Goal: Information Seeking & Learning: Understand process/instructions

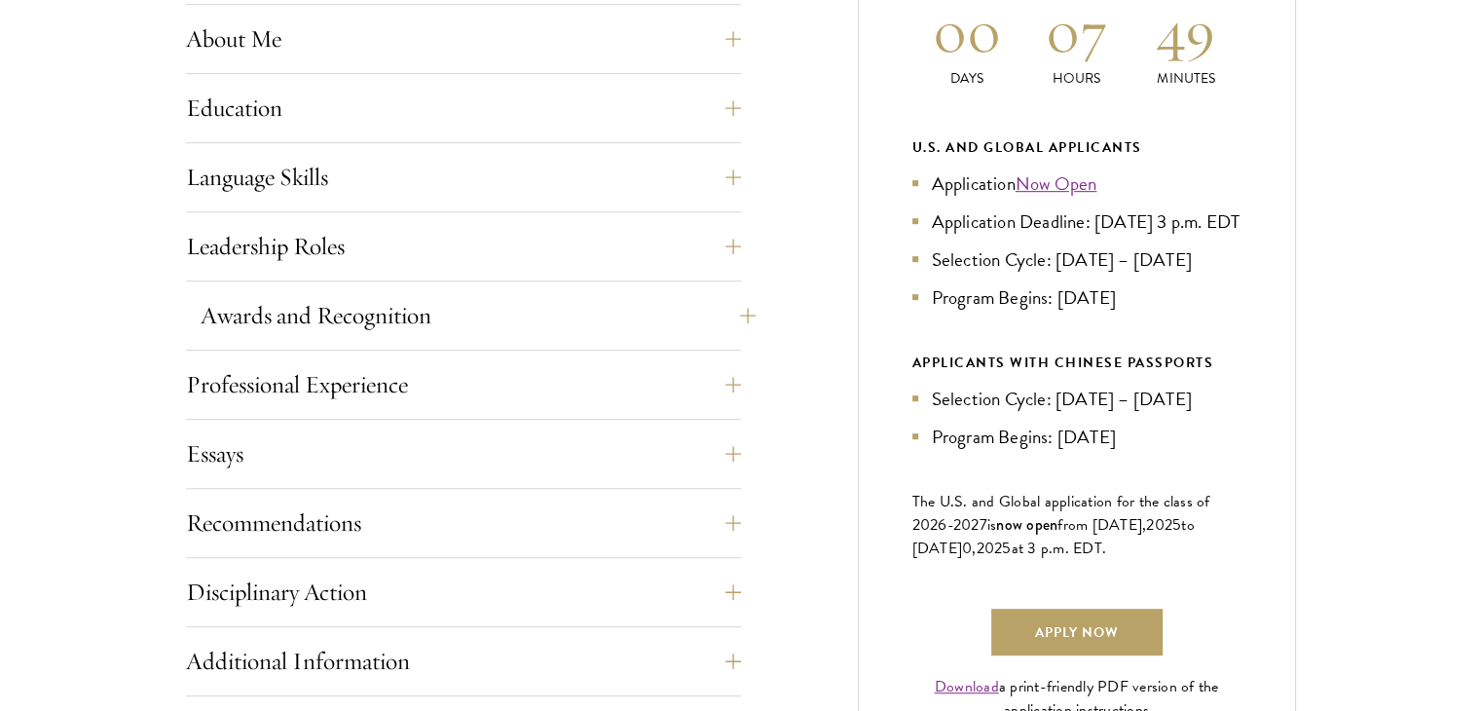
scroll to position [973, 0]
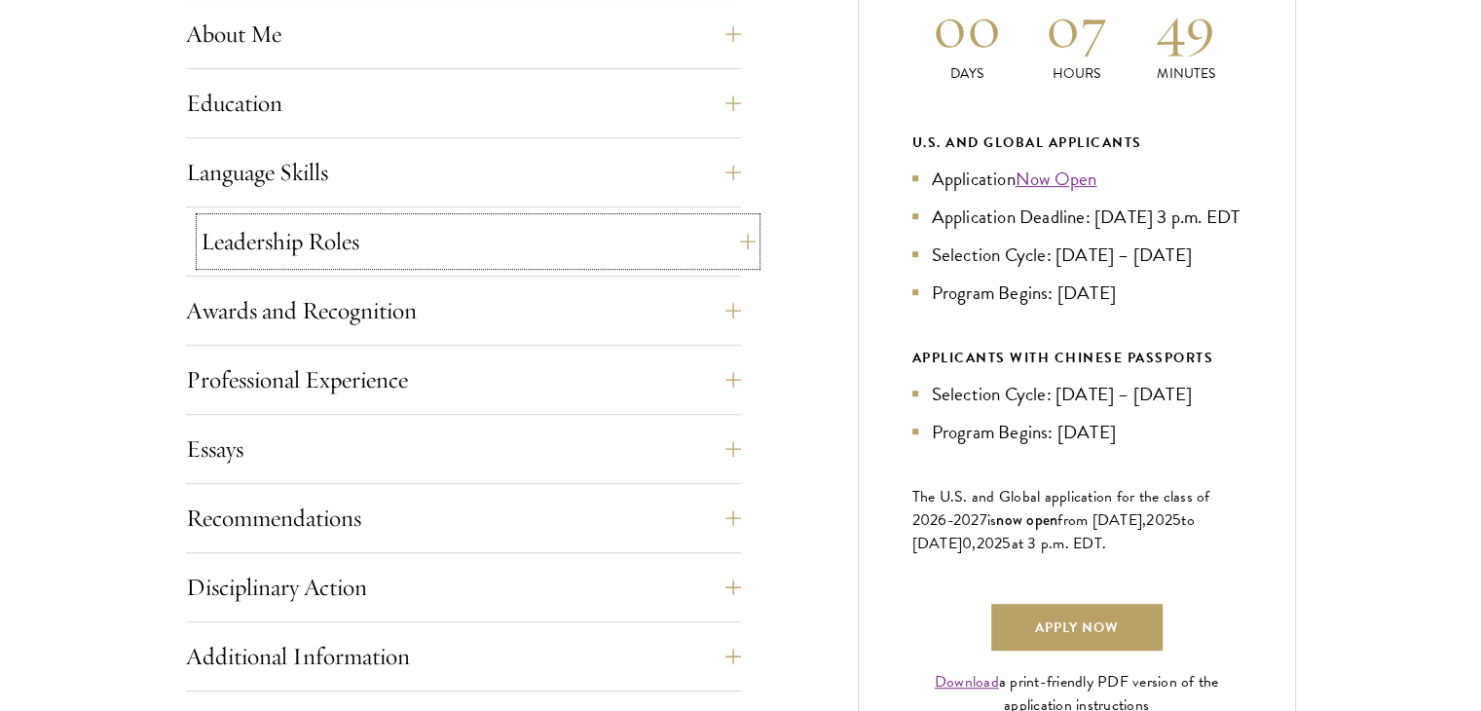
click at [471, 231] on button "Leadership Roles" at bounding box center [478, 241] width 555 height 47
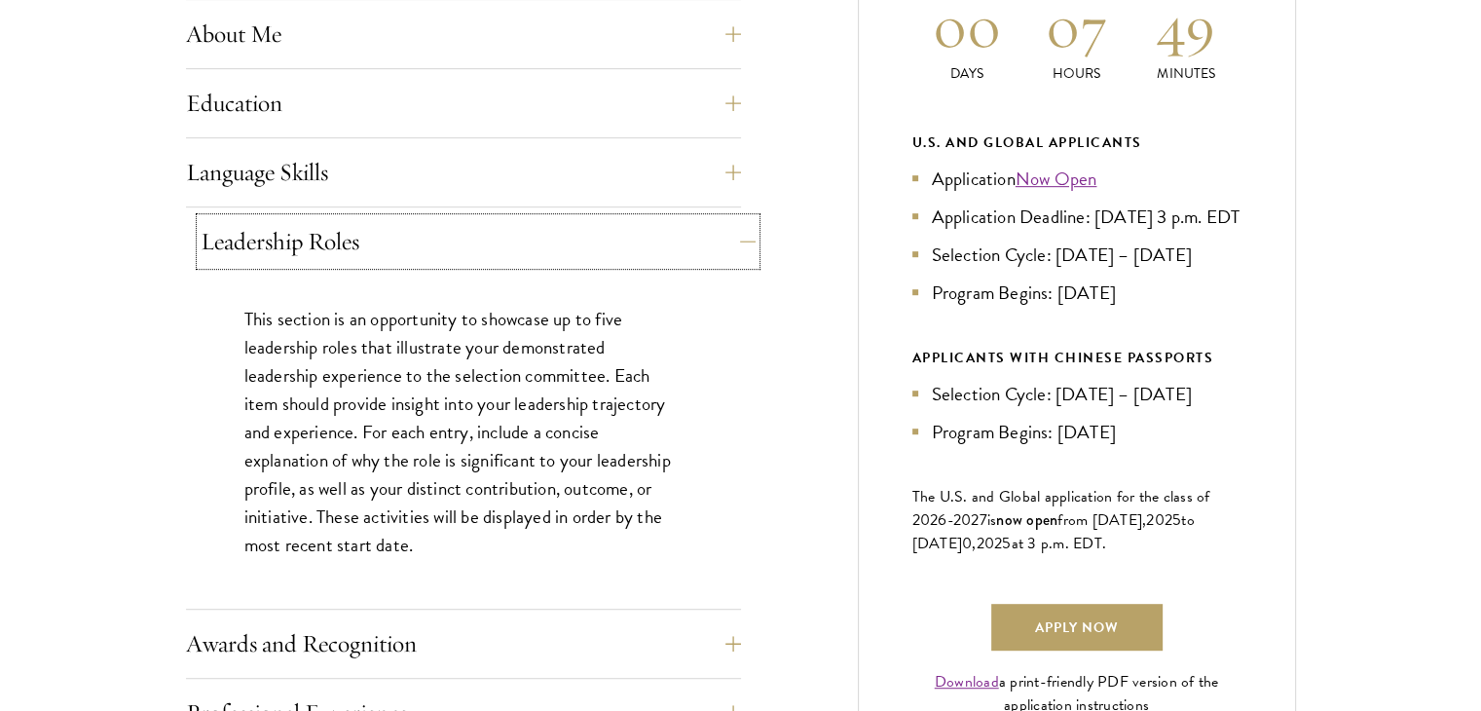
click at [471, 231] on button "Leadership Roles" at bounding box center [478, 241] width 555 height 47
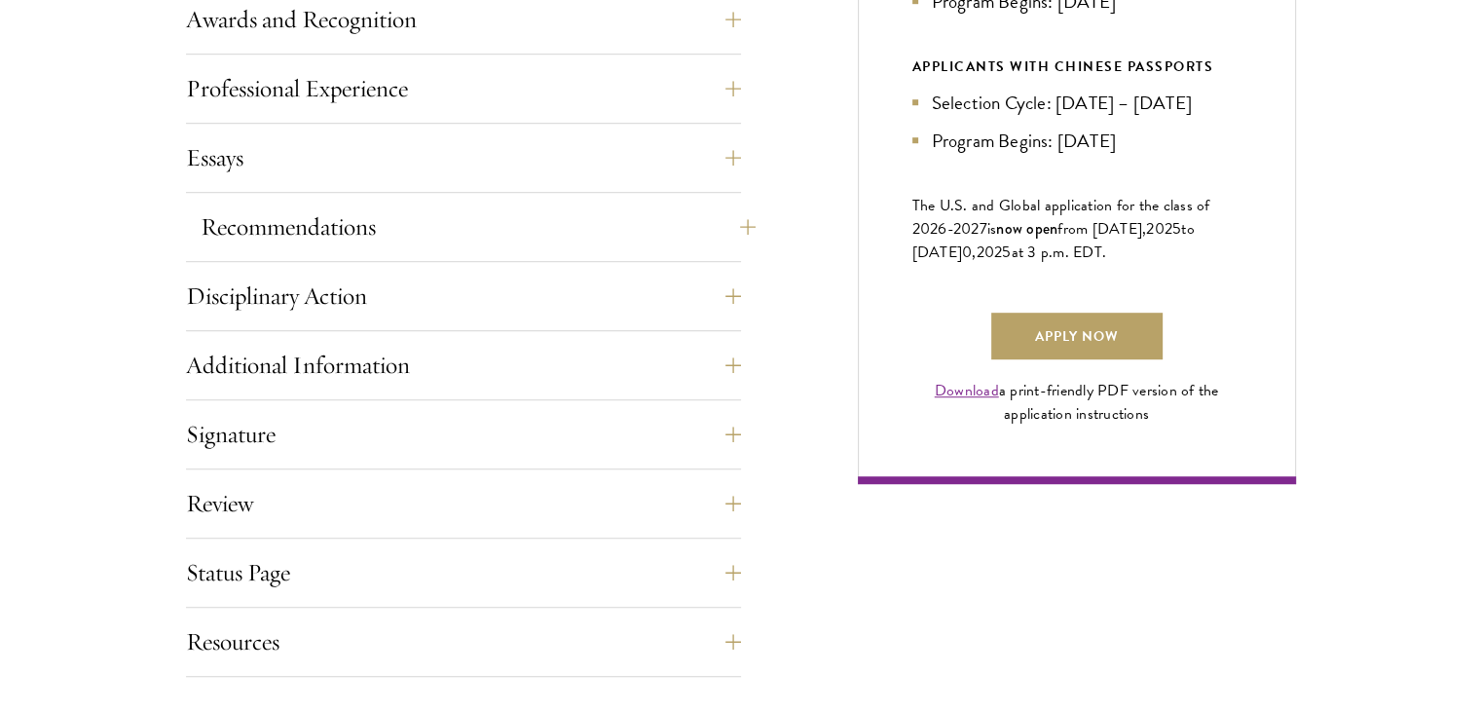
scroll to position [1265, 0]
click at [473, 168] on button "Essays" at bounding box center [478, 156] width 555 height 47
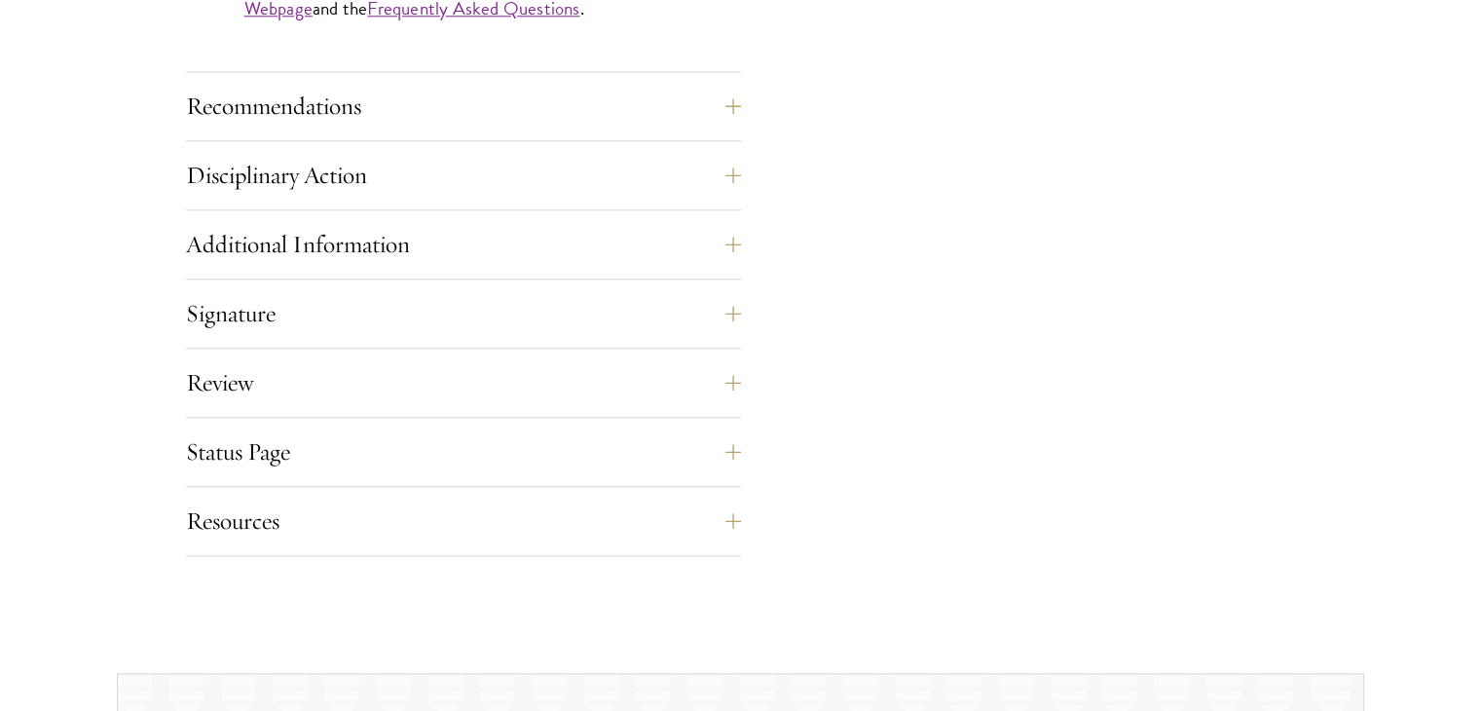
scroll to position [2044, 0]
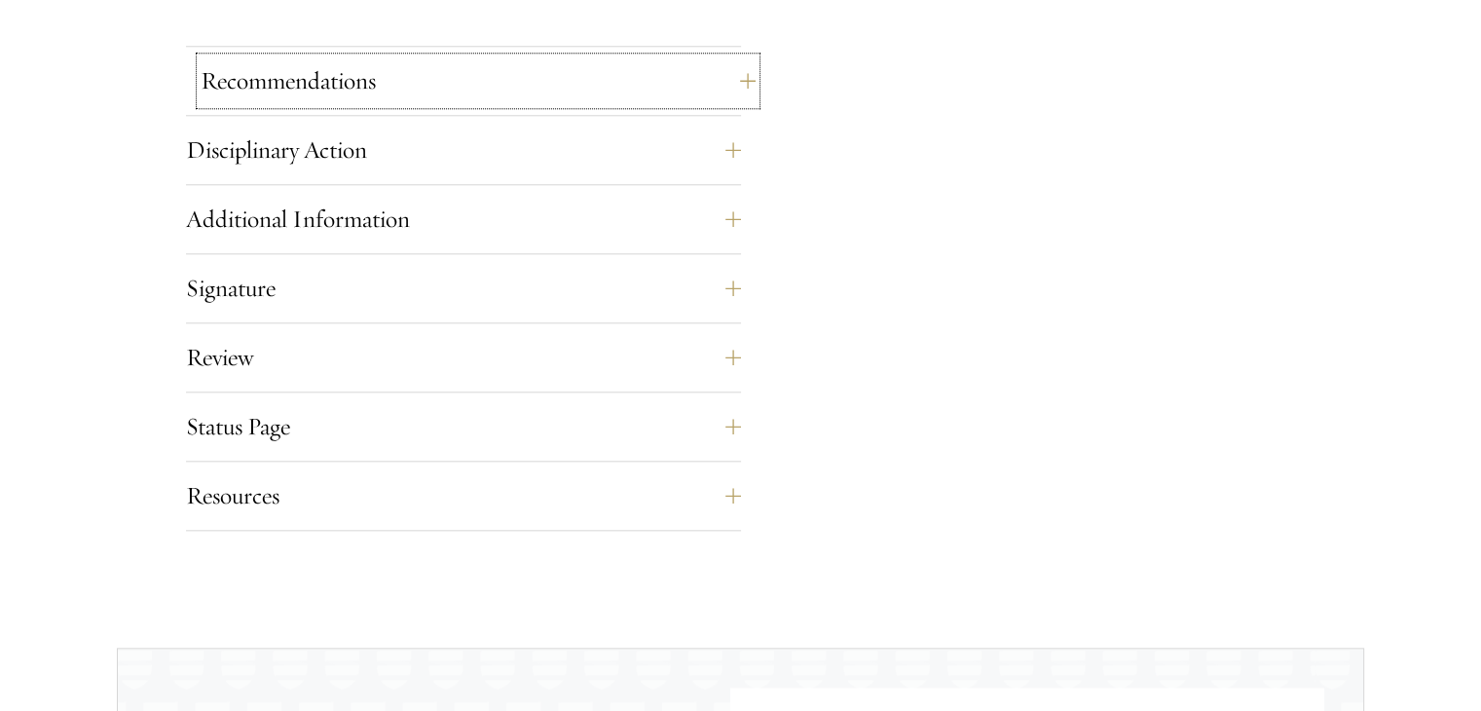
click at [479, 76] on button "Recommendations" at bounding box center [478, 80] width 555 height 47
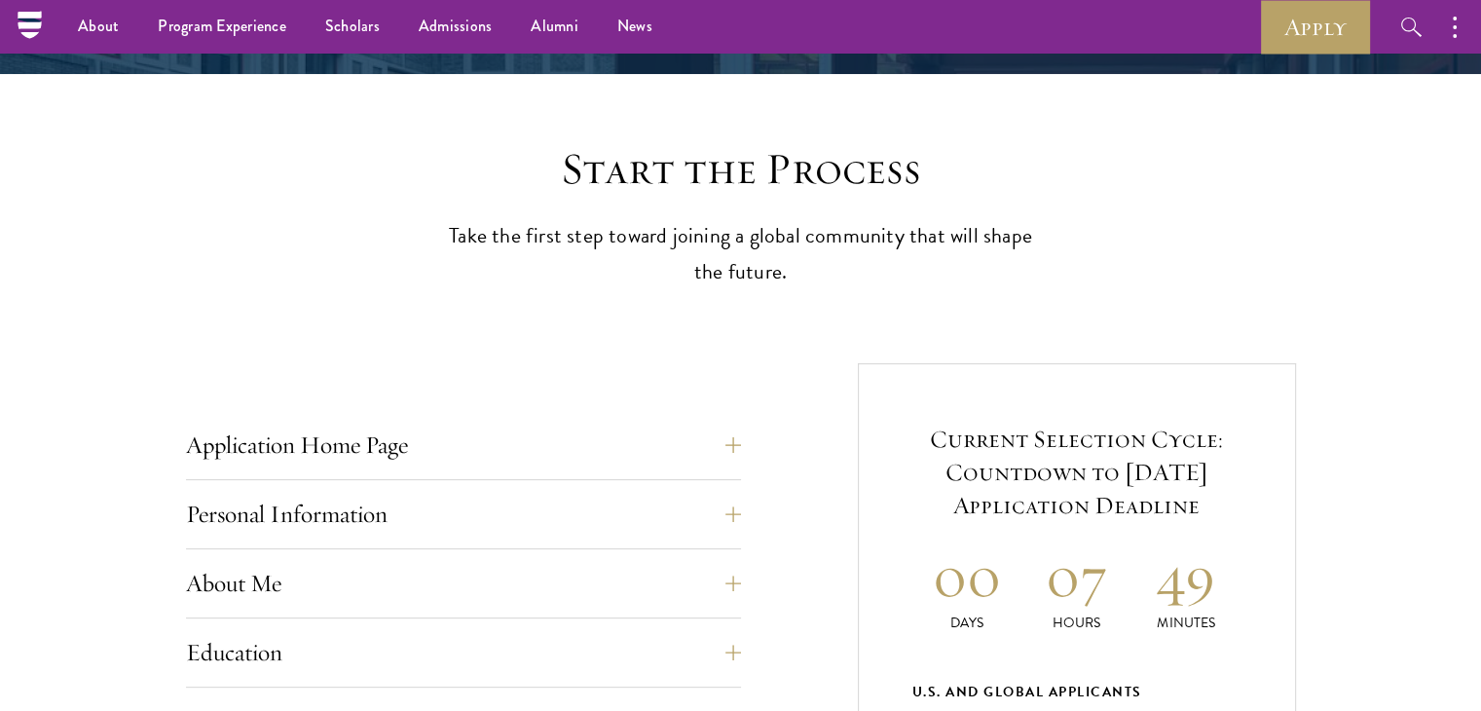
scroll to position [779, 0]
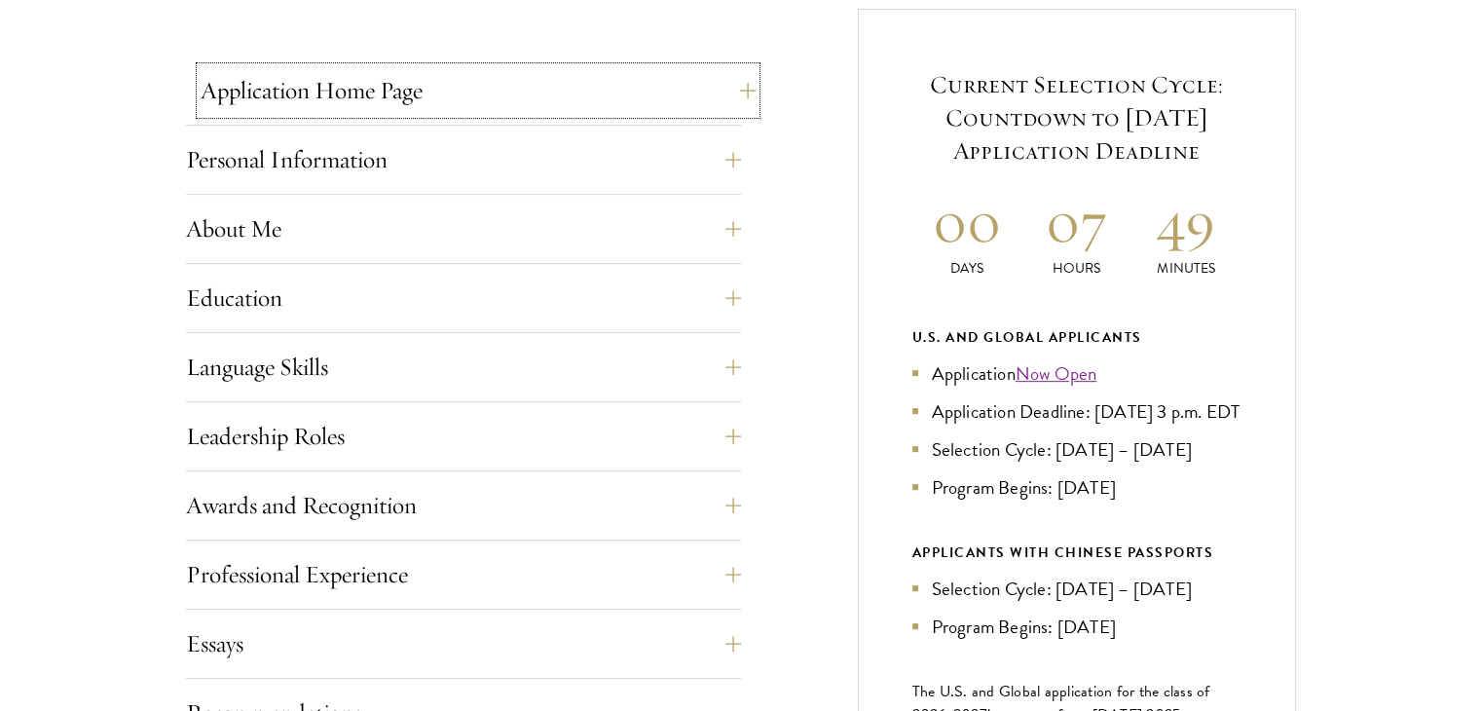
click at [536, 99] on button "Application Home Page" at bounding box center [478, 90] width 555 height 47
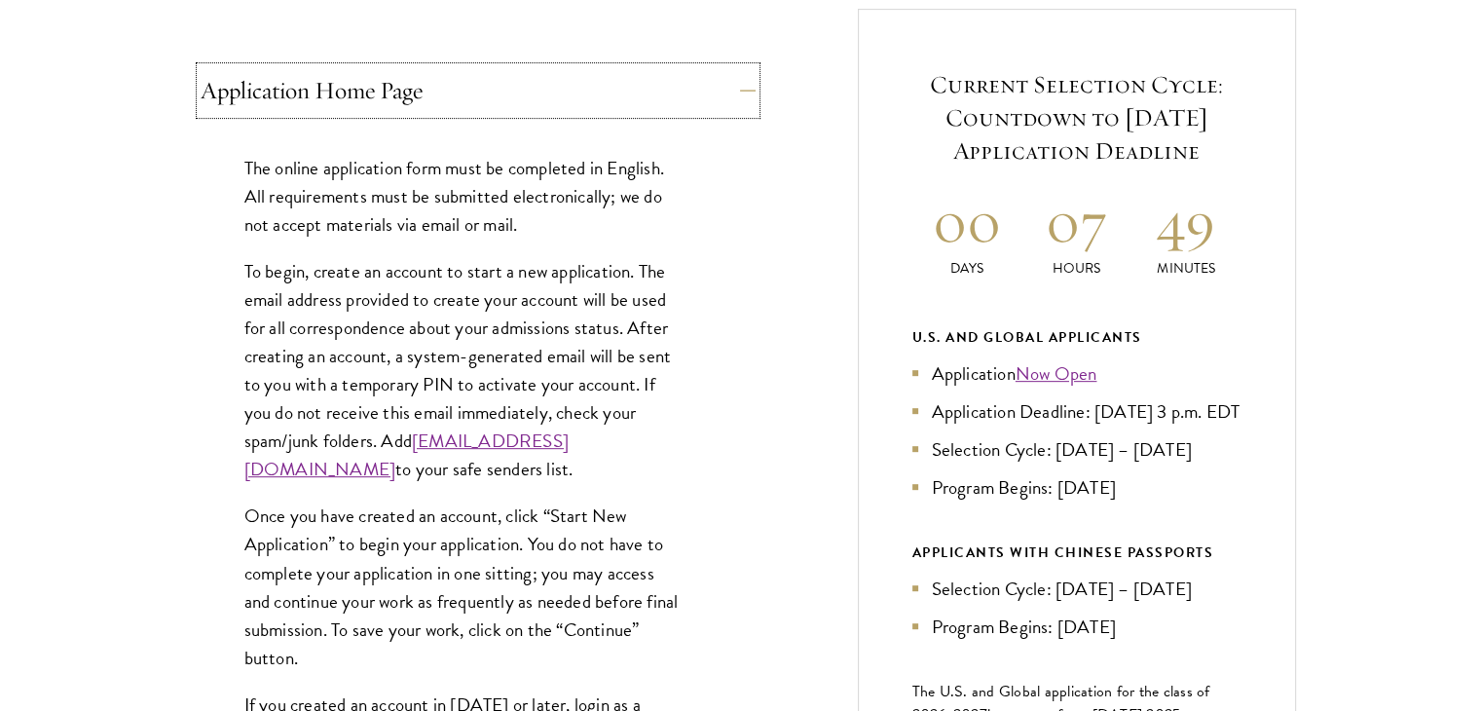
click at [536, 99] on button "Application Home Page" at bounding box center [478, 90] width 555 height 47
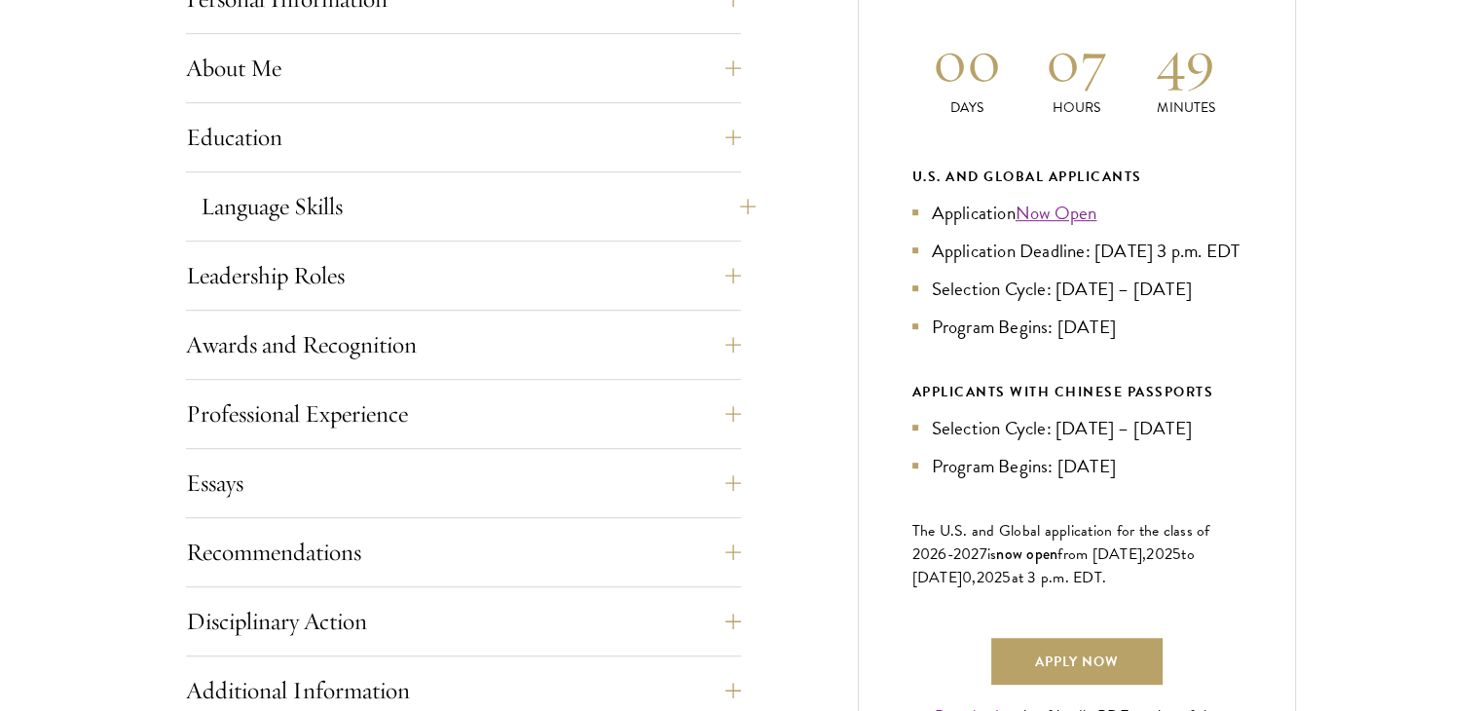
scroll to position [973, 0]
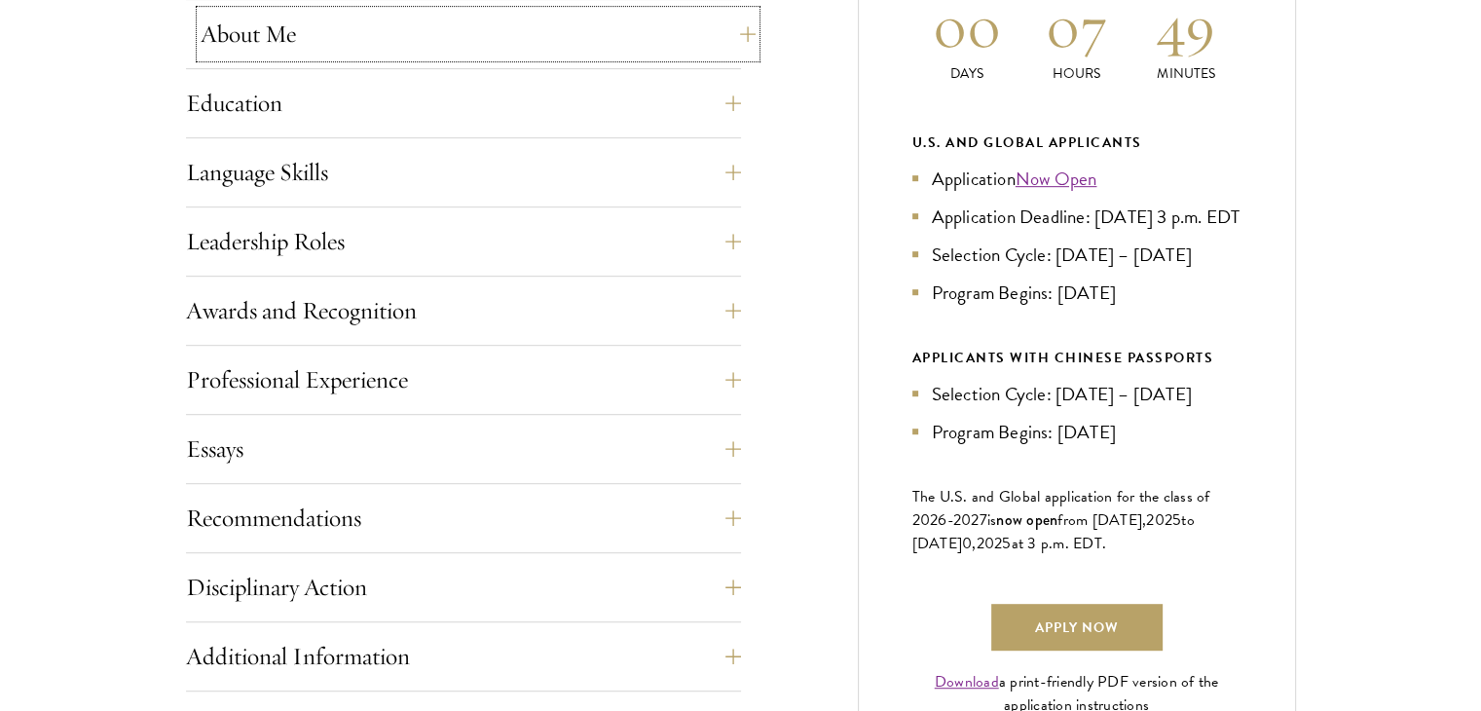
click at [444, 55] on button "About Me" at bounding box center [478, 34] width 555 height 47
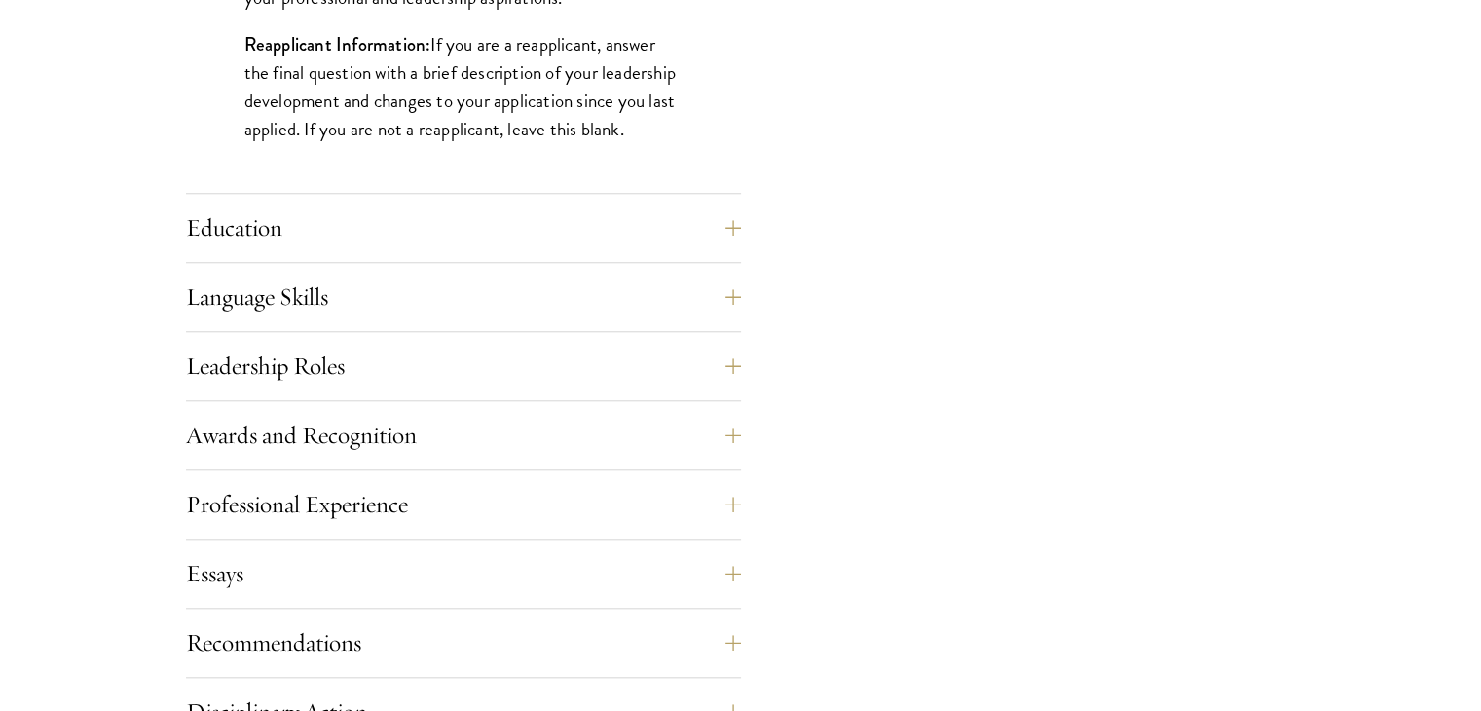
scroll to position [1850, 0]
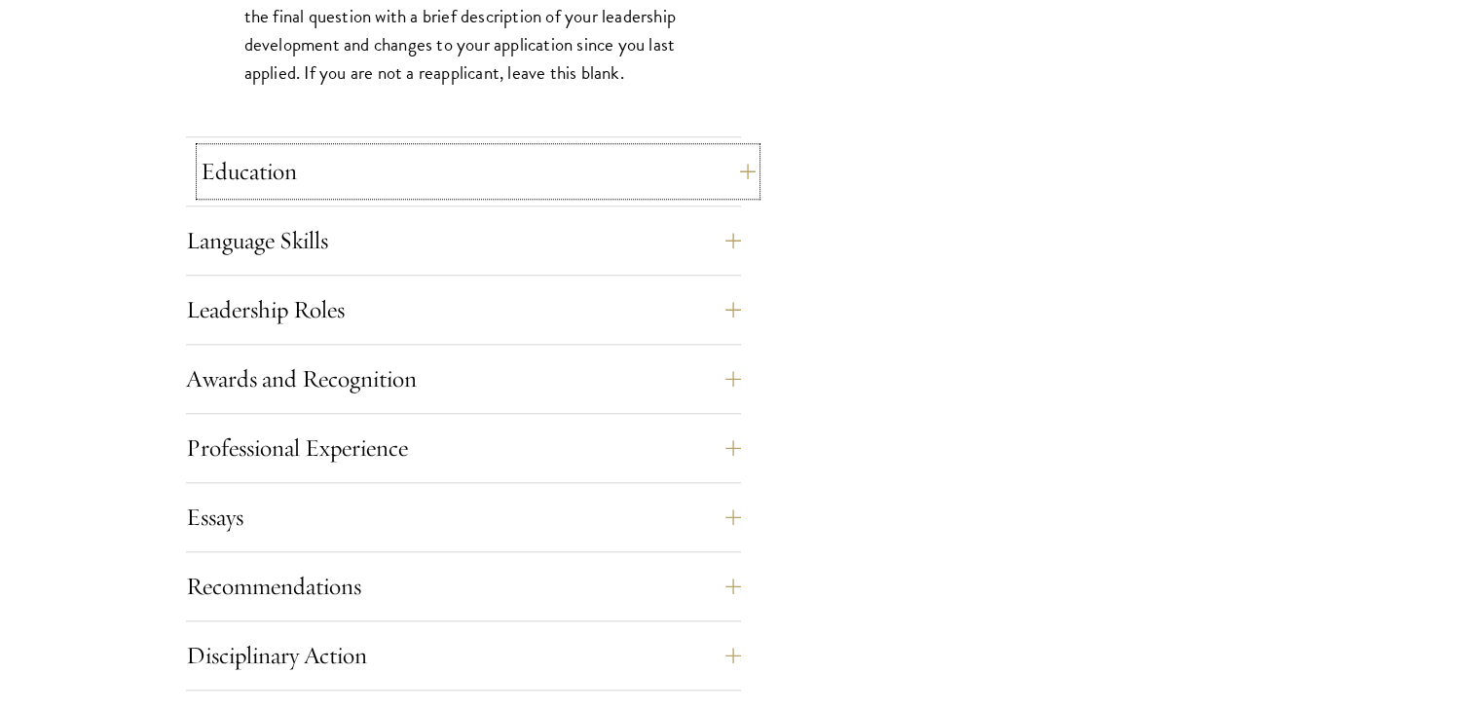
click at [468, 174] on button "Education" at bounding box center [478, 171] width 555 height 47
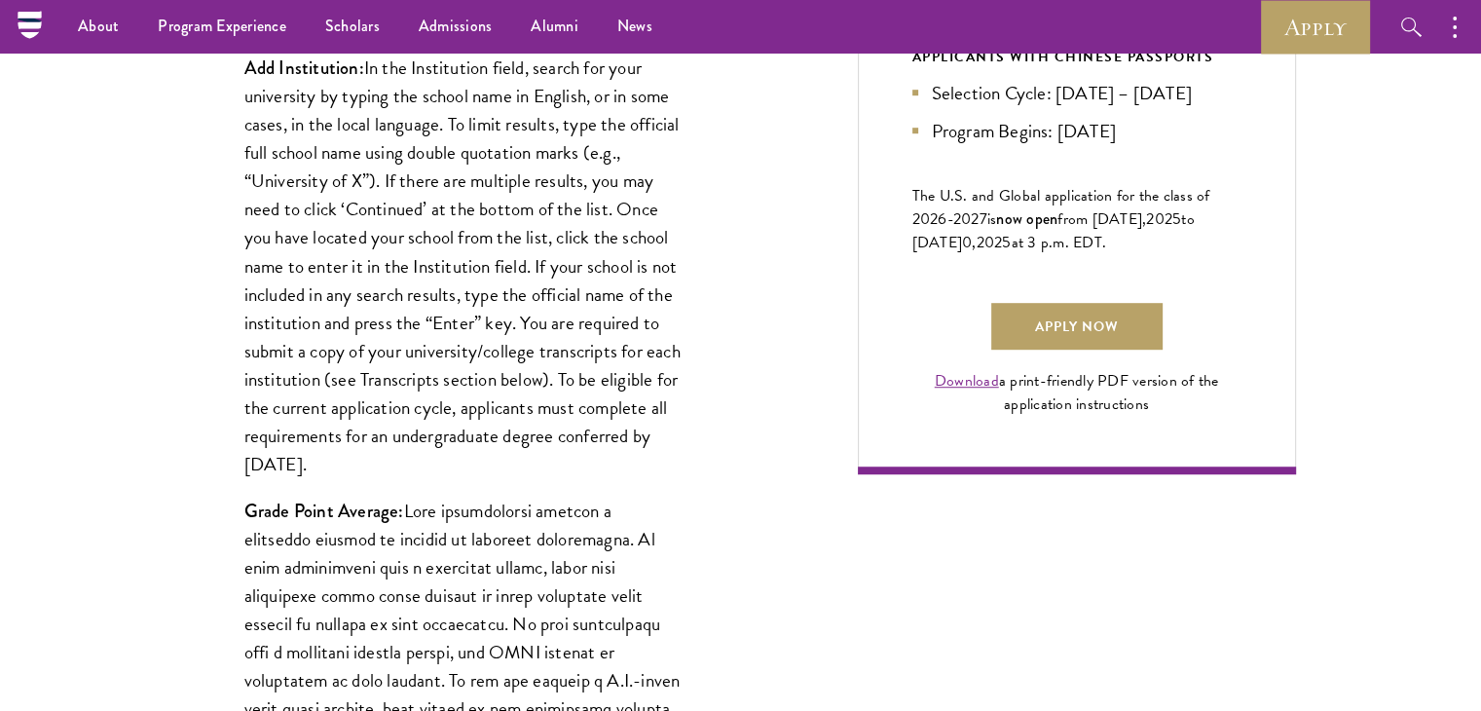
scroll to position [1265, 0]
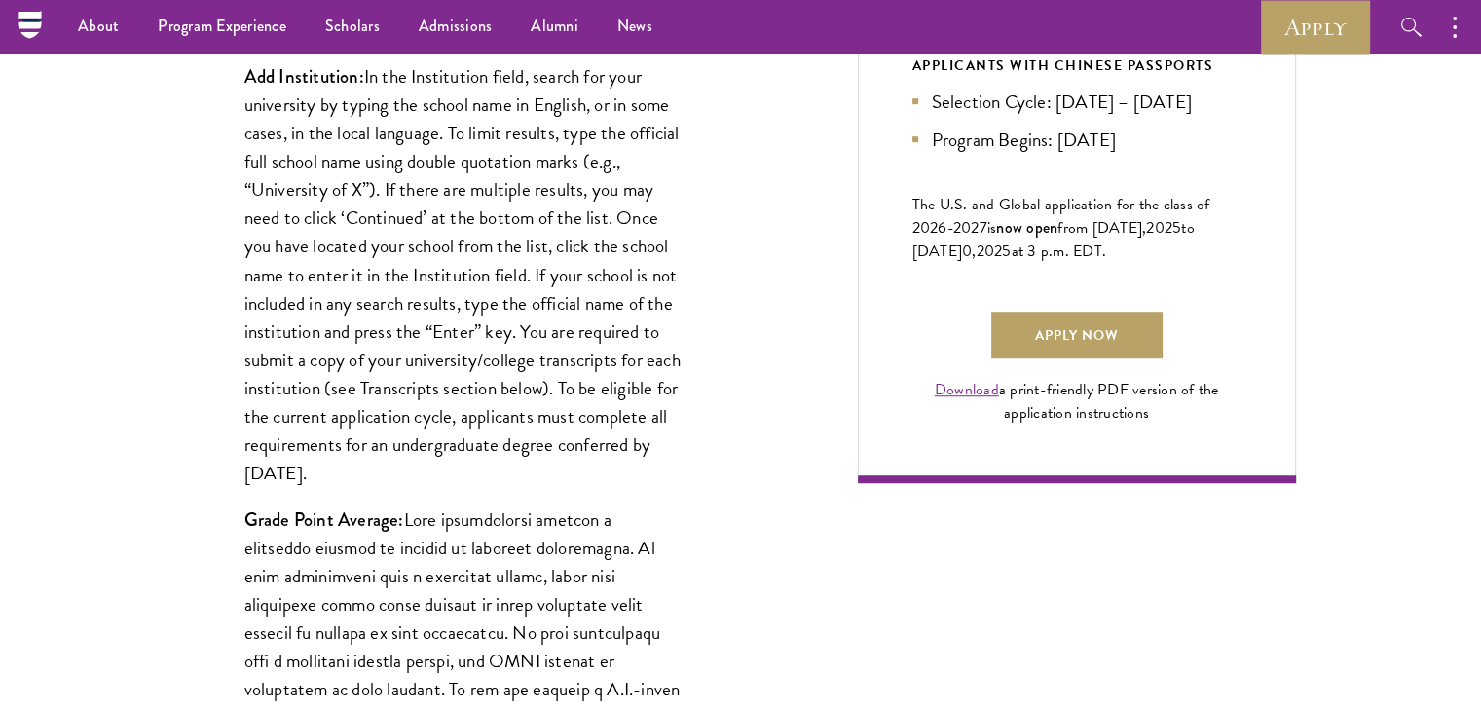
drag, startPoint x: 340, startPoint y: 472, endPoint x: 455, endPoint y: 470, distance: 114.9
click at [455, 470] on p "Add Institution: In the Institution field, search for your university by typing…" at bounding box center [463, 274] width 438 height 424
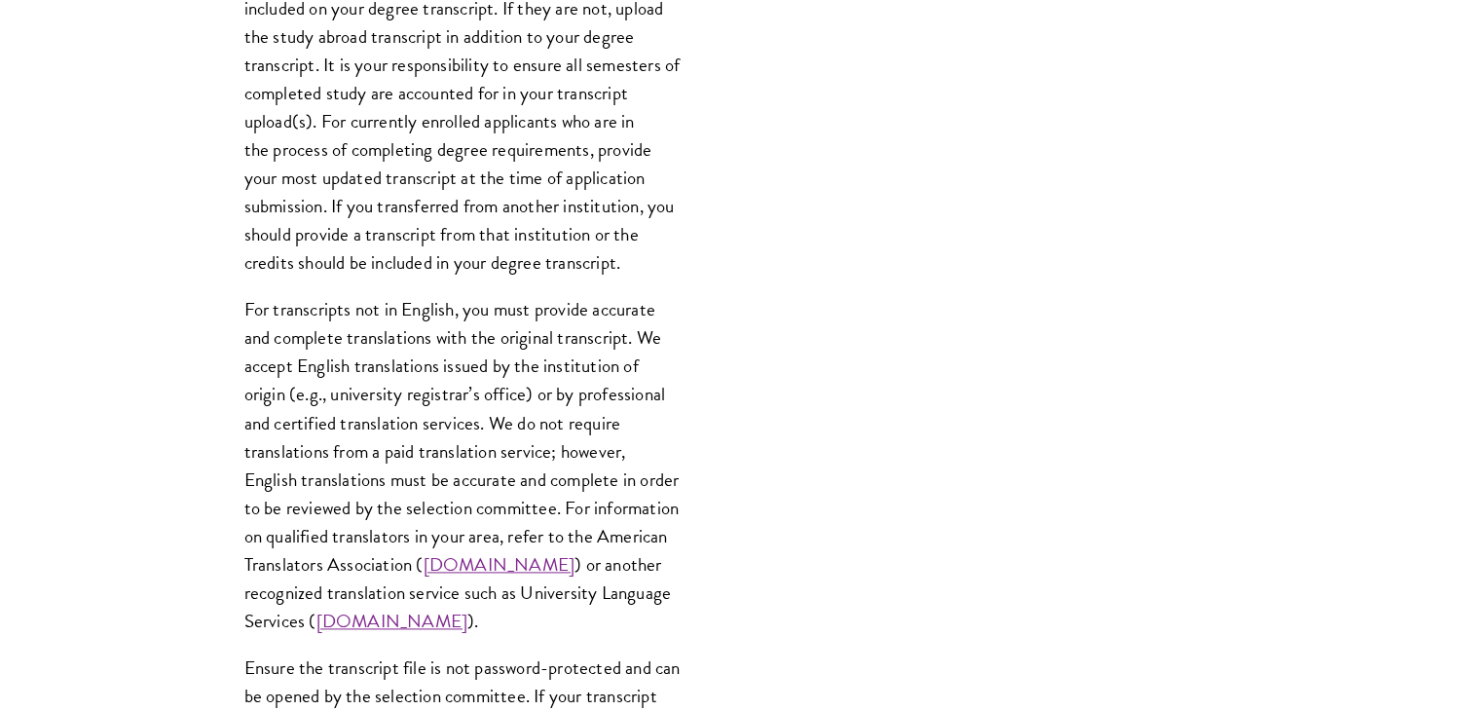
scroll to position [3115, 0]
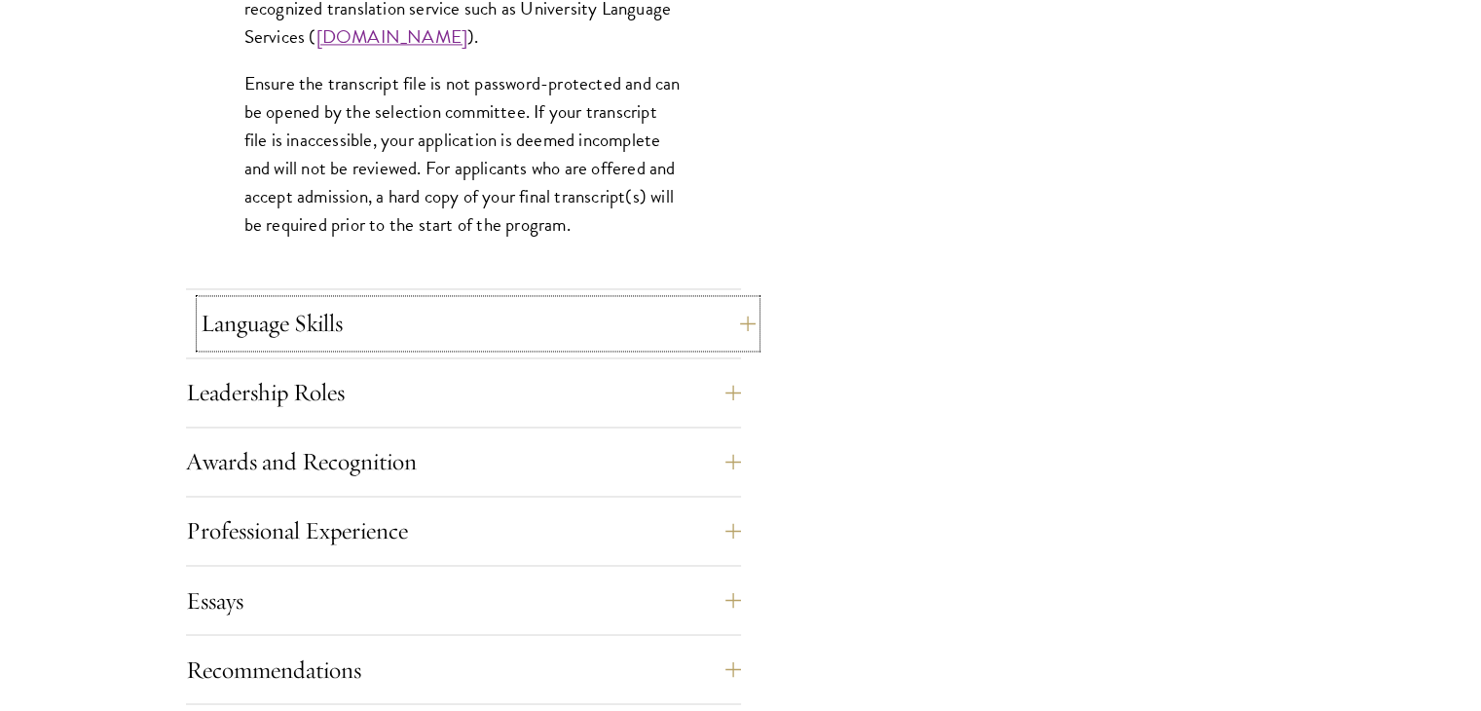
click at [352, 306] on button "Language Skills" at bounding box center [478, 323] width 555 height 47
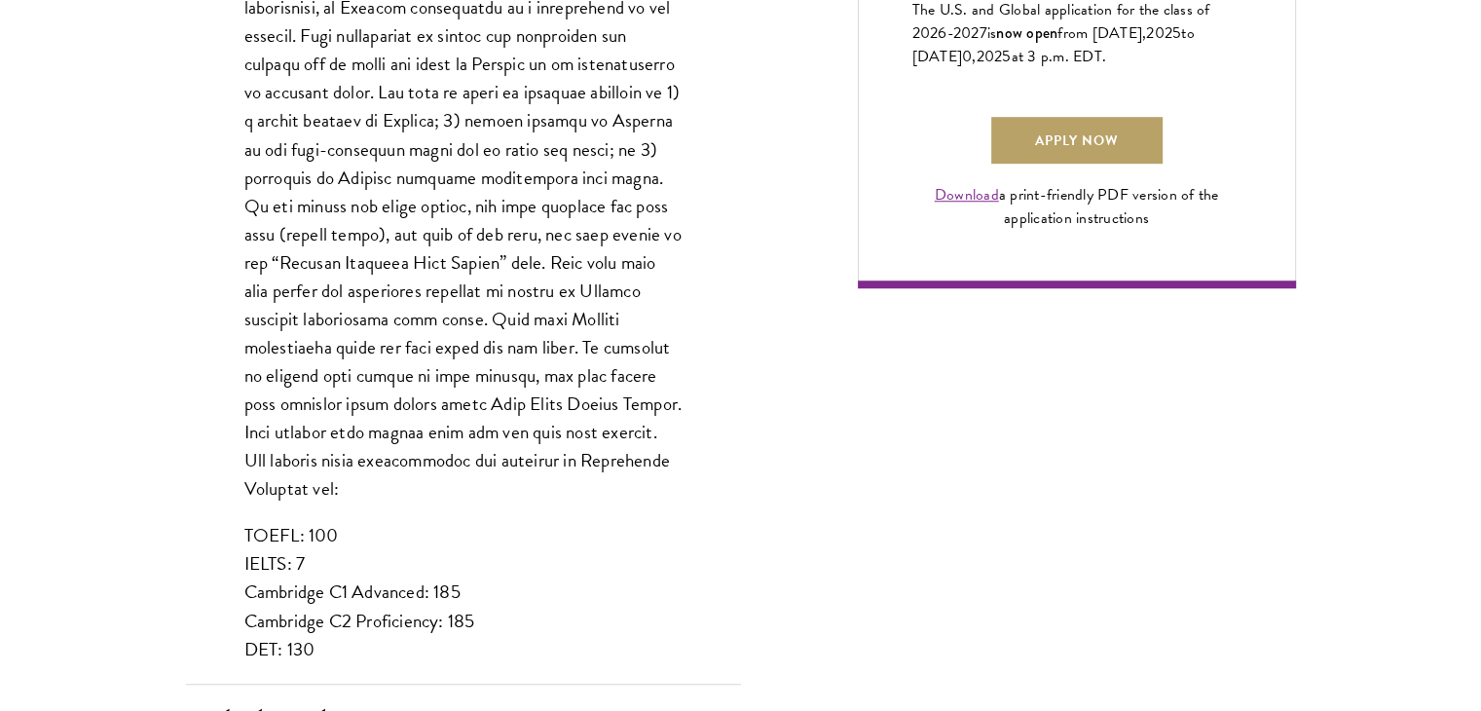
scroll to position [1655, 0]
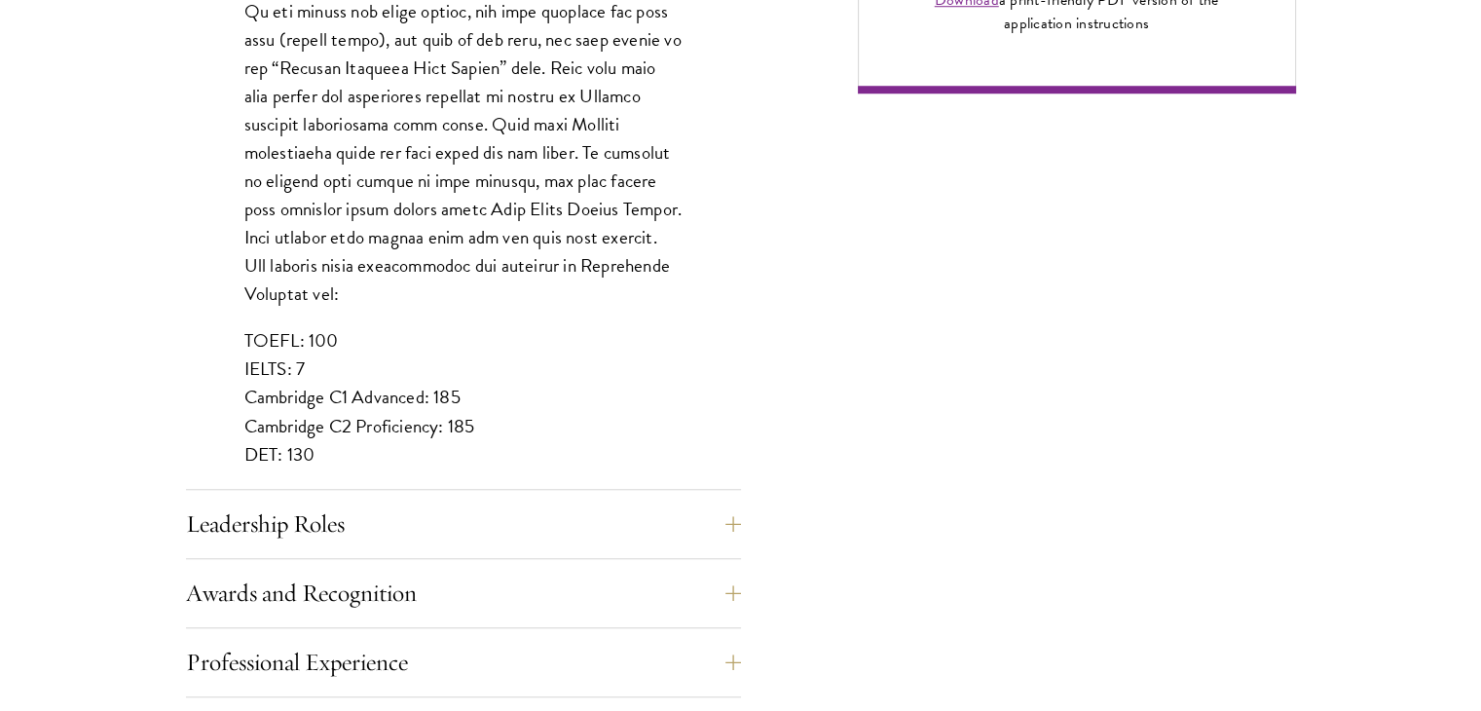
drag, startPoint x: 313, startPoint y: 340, endPoint x: 239, endPoint y: 342, distance: 74.0
click at [239, 342] on div "List up to three additional languages and indicate your level of proficiency fo…" at bounding box center [463, 21] width 555 height 992
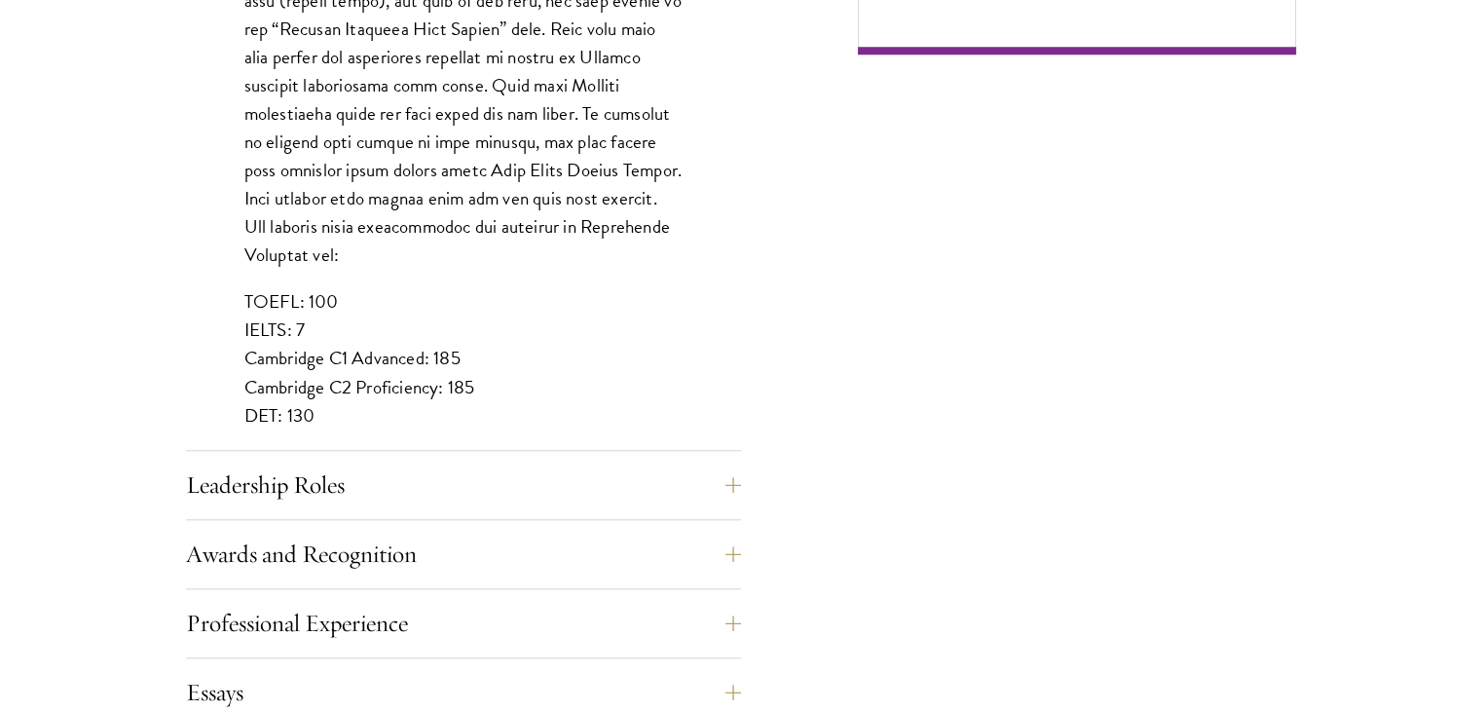
scroll to position [1752, 0]
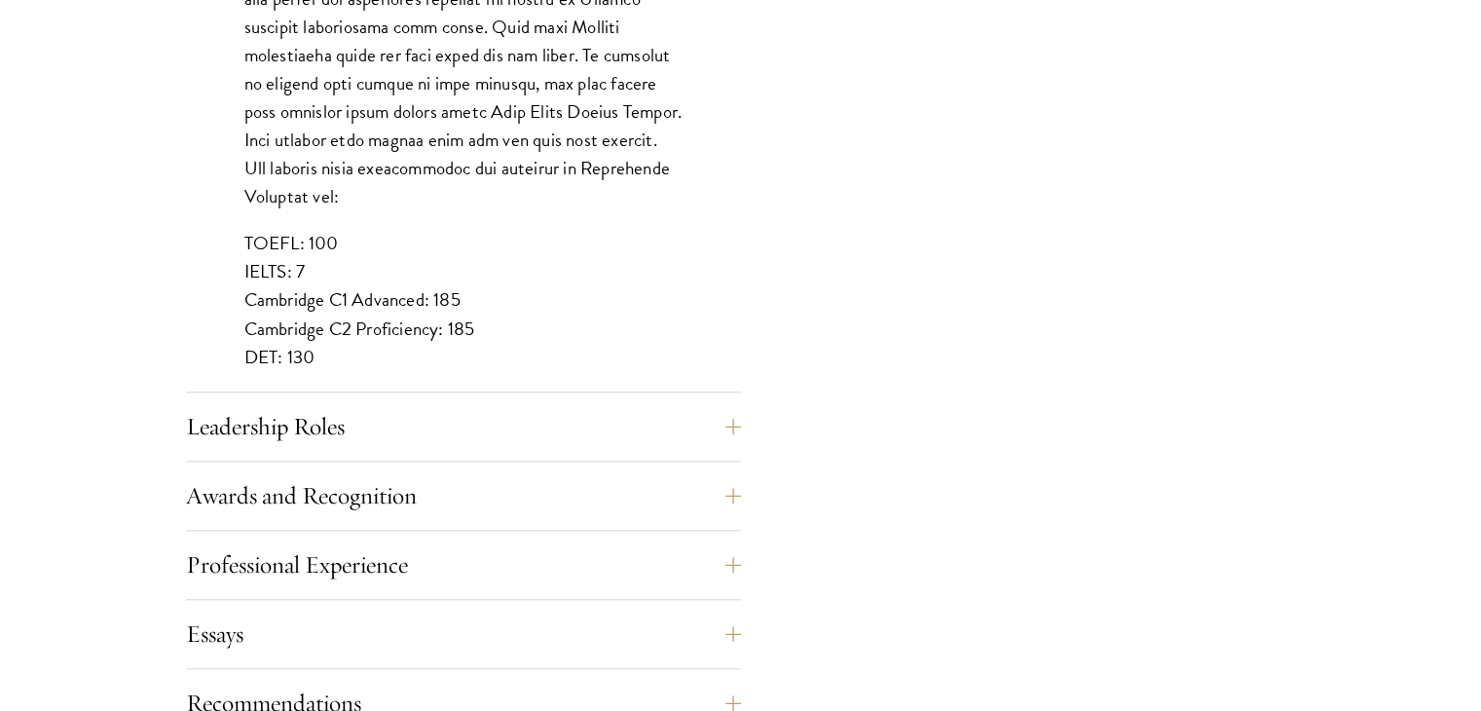
click at [356, 277] on p "TOEFL: 100 IELTS: 7 Cambridge C1 Advanced: 185 Cambridge C2 Proficiency: 185 DE…" at bounding box center [463, 299] width 438 height 141
drag, startPoint x: 276, startPoint y: 308, endPoint x: 455, endPoint y: 307, distance: 178.1
click at [442, 307] on p "TOEFL: 100 IELTS: 7 Cambridge C1 Advanced: 185 Cambridge C2 Proficiency: 185 DE…" at bounding box center [463, 299] width 438 height 141
drag, startPoint x: 475, startPoint y: 277, endPoint x: 319, endPoint y: 276, distance: 155.8
click at [319, 276] on p "TOEFL: 100 IELTS: 7 Cambridge C1 Advanced: 185 Cambridge C2 Proficiency: 185 DE…" at bounding box center [463, 299] width 438 height 141
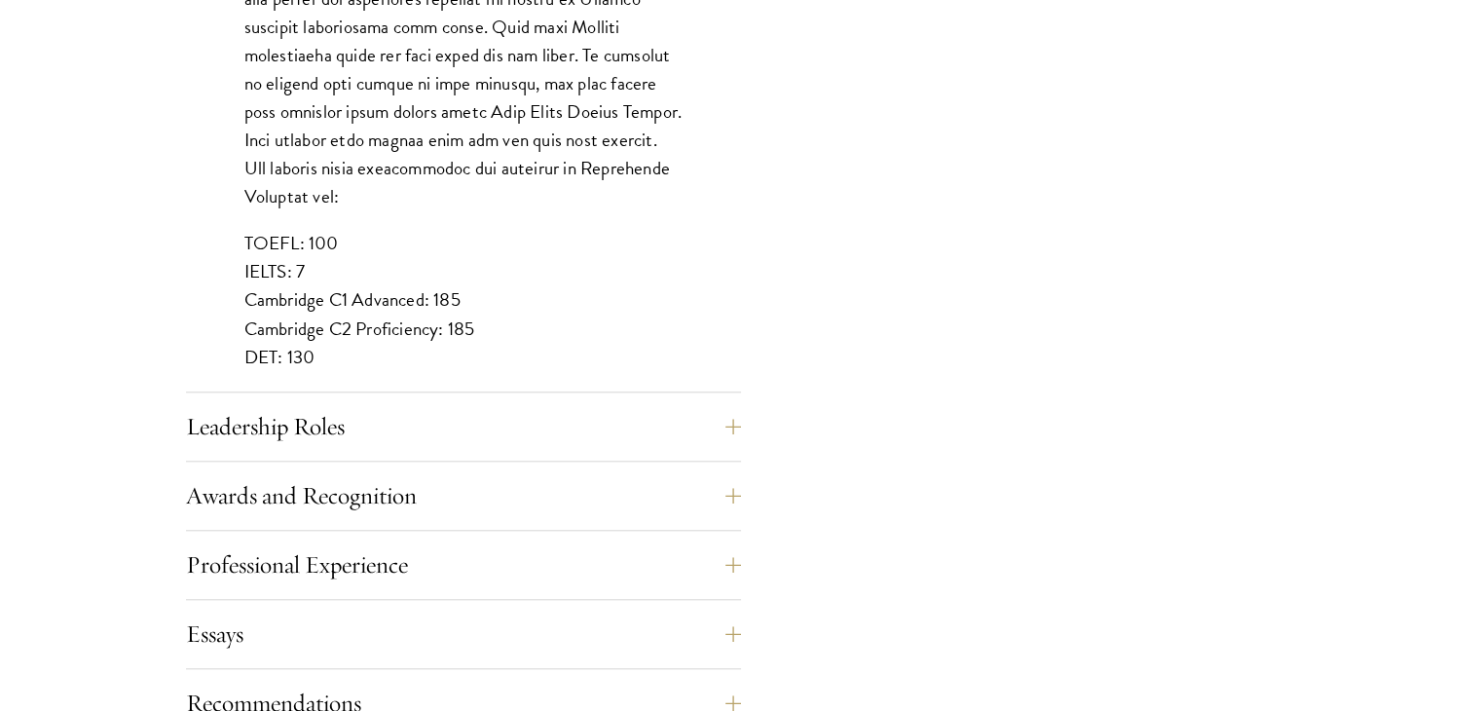
click at [295, 274] on p "TOEFL: 100 IELTS: 7 Cambridge C1 Advanced: 185 Cambridge C2 Proficiency: 185 DE…" at bounding box center [463, 299] width 438 height 141
drag, startPoint x: 264, startPoint y: 273, endPoint x: 391, endPoint y: 270, distance: 127.6
click at [391, 270] on p "TOEFL: 100 IELTS: 7 Cambridge C1 Advanced: 185 Cambridge C2 Proficiency: 185 DE…" at bounding box center [463, 299] width 438 height 141
drag, startPoint x: 265, startPoint y: 296, endPoint x: 405, endPoint y: 296, distance: 140.2
click at [405, 296] on p "TOEFL: 100 IELTS: 7 Cambridge C1 Advanced: 185 Cambridge C2 Proficiency: 185 DE…" at bounding box center [463, 299] width 438 height 141
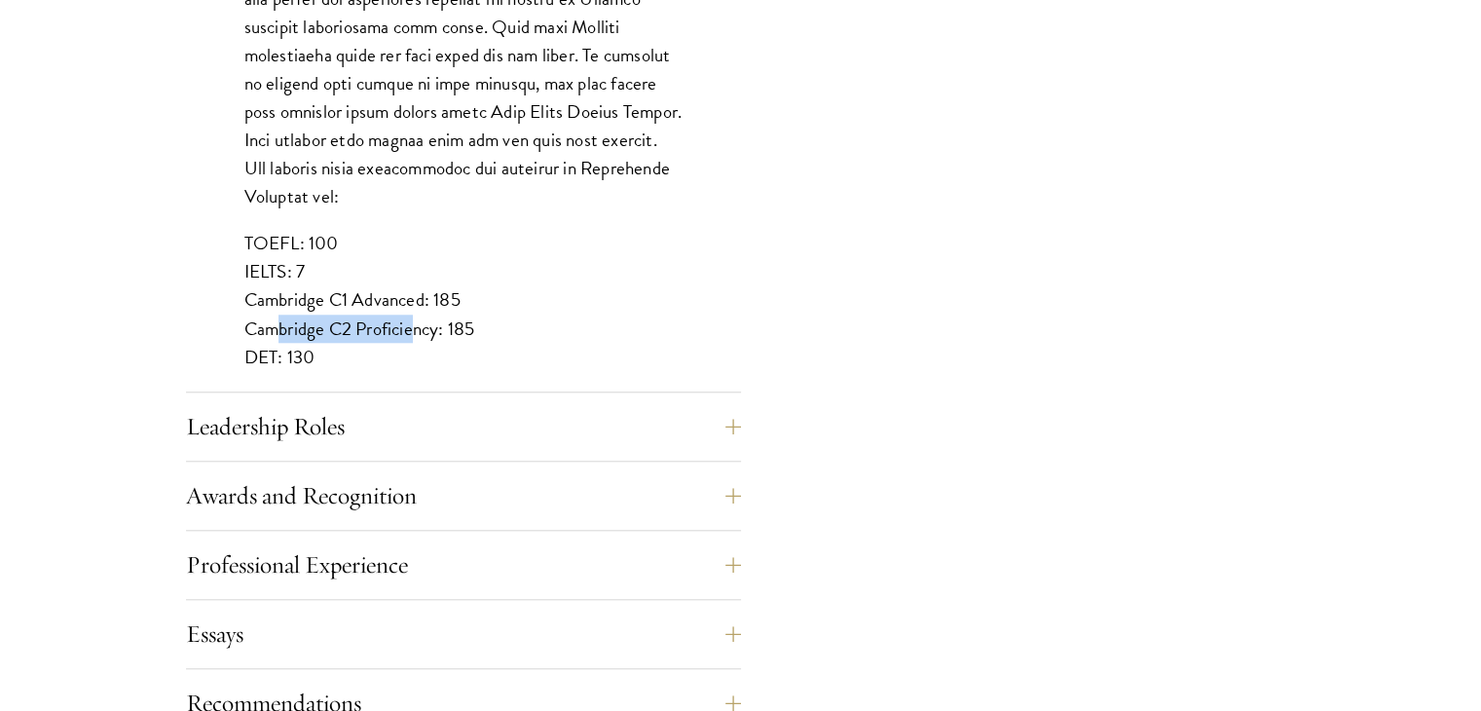
click at [406, 297] on p "TOEFL: 100 IELTS: 7 Cambridge C1 Advanced: 185 Cambridge C2 Proficiency: 185 DE…" at bounding box center [463, 299] width 438 height 141
drag, startPoint x: 479, startPoint y: 300, endPoint x: 366, endPoint y: 300, distance: 112.9
click at [368, 300] on p "TOEFL: 100 IELTS: 7 Cambridge C1 Advanced: 185 Cambridge C2 Proficiency: 185 DE…" at bounding box center [463, 299] width 438 height 141
drag, startPoint x: 322, startPoint y: 296, endPoint x: 312, endPoint y: 295, distance: 10.8
click at [318, 296] on p "TOEFL: 100 IELTS: 7 Cambridge C1 Advanced: 185 Cambridge C2 Proficiency: 185 DE…" at bounding box center [463, 299] width 438 height 141
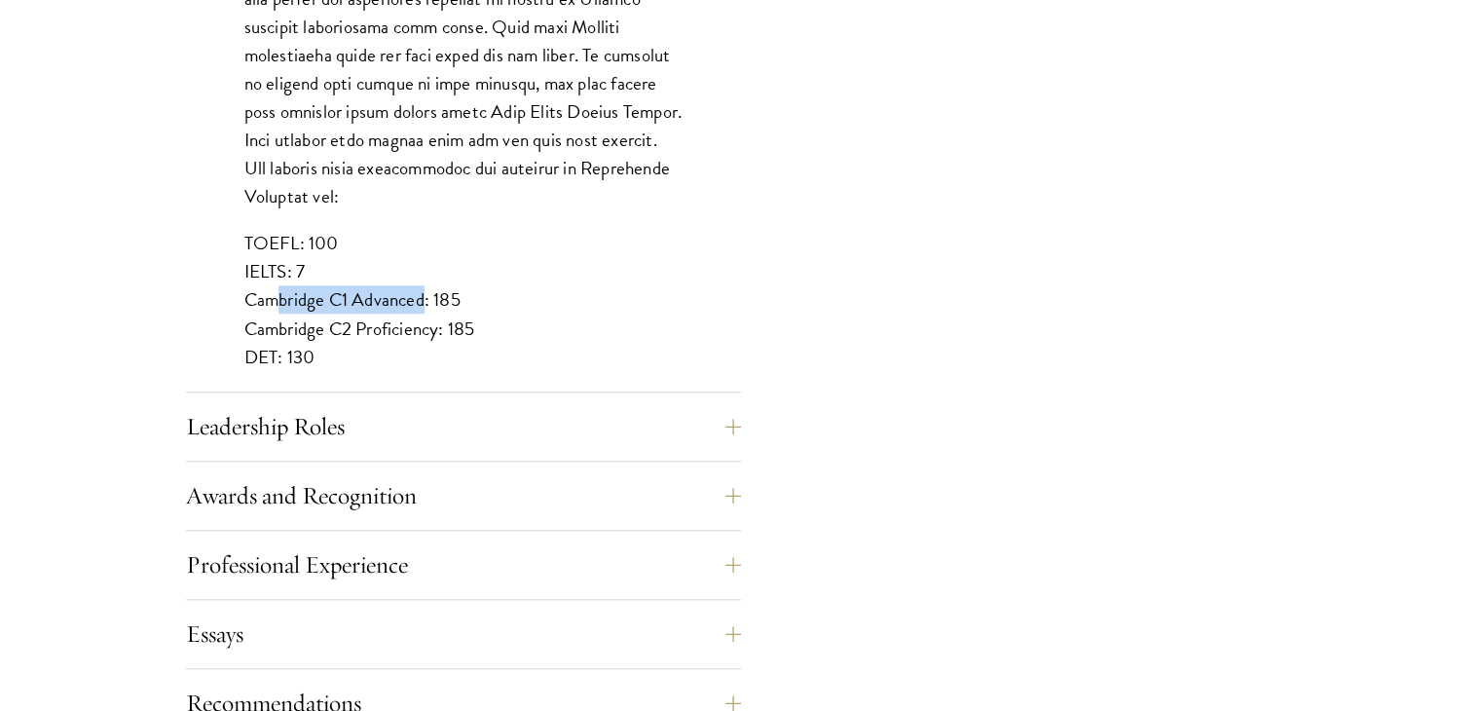
drag, startPoint x: 262, startPoint y: 275, endPoint x: 424, endPoint y: 274, distance: 162.6
click at [424, 274] on p "TOEFL: 100 IELTS: 7 Cambridge C1 Advanced: 185 Cambridge C2 Proficiency: 185 DE…" at bounding box center [463, 299] width 438 height 141
drag, startPoint x: 234, startPoint y: 325, endPoint x: 308, endPoint y: 325, distance: 74.0
click at [315, 325] on p "TOEFL: 100 IELTS: 7 Cambridge C1 Advanced: 185 Cambridge C2 Proficiency: 185 DE…" at bounding box center [463, 299] width 438 height 141
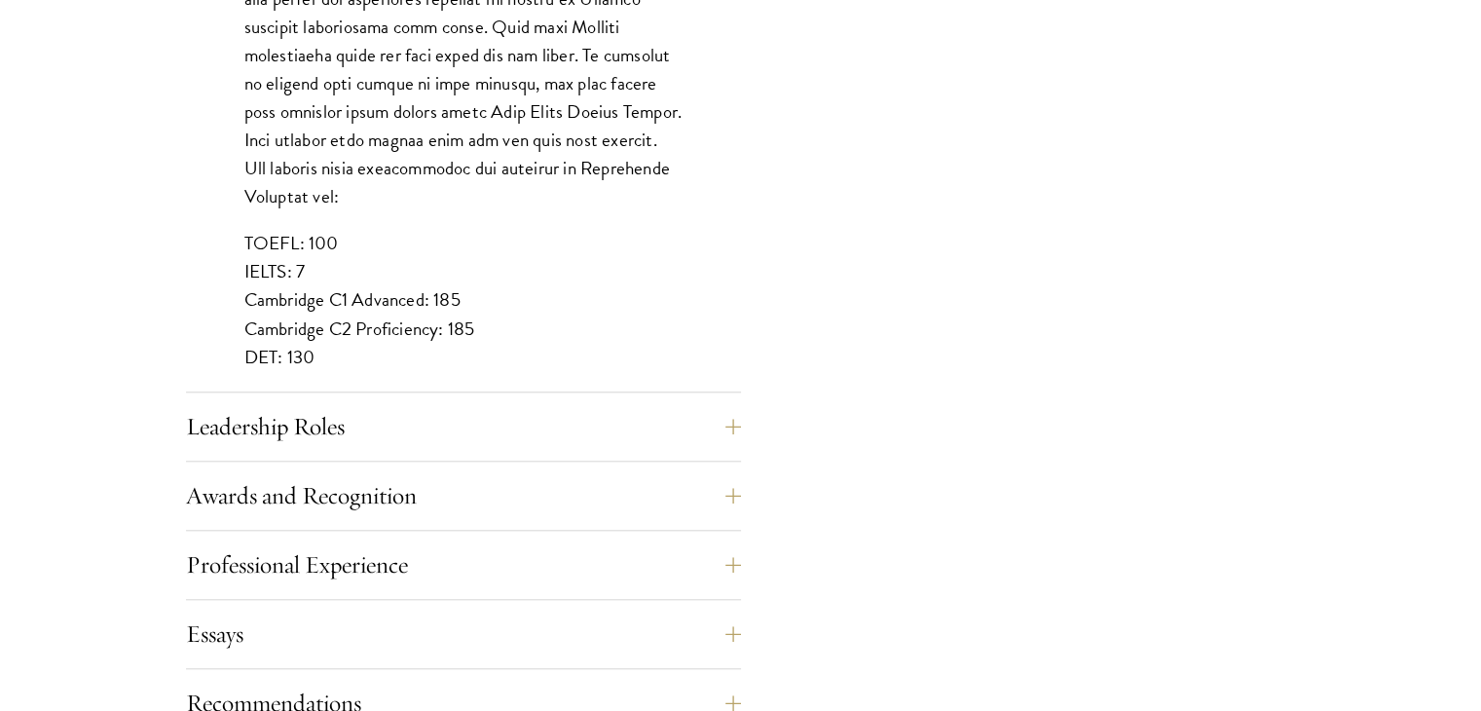
drag, startPoint x: 327, startPoint y: 325, endPoint x: 291, endPoint y: 325, distance: 36.0
click at [291, 325] on p "TOEFL: 100 IELTS: 7 Cambridge C1 Advanced: 185 Cambridge C2 Proficiency: 185 DE…" at bounding box center [463, 299] width 438 height 141
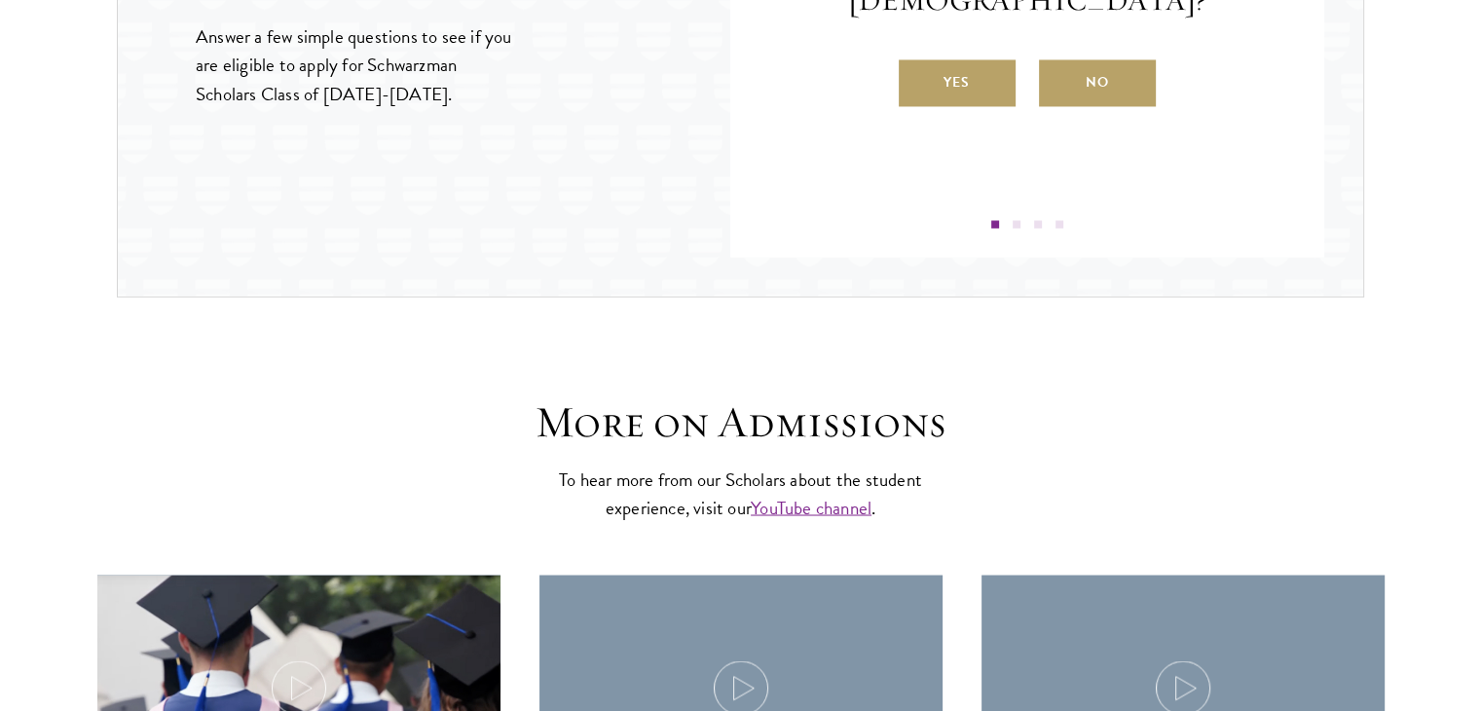
scroll to position [3699, 0]
